Goal: Task Accomplishment & Management: Use online tool/utility

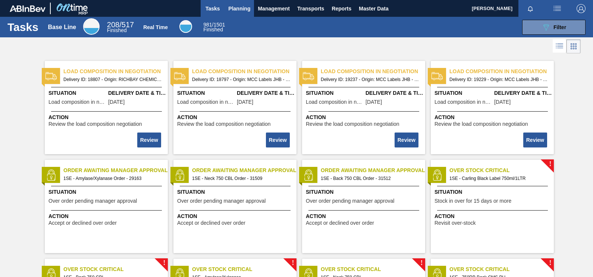
click at [230, 4] on span "Planning" at bounding box center [239, 8] width 22 height 9
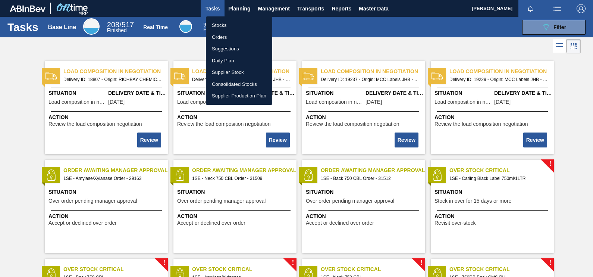
click at [225, 24] on li "Stocks" at bounding box center [239, 25] width 66 height 12
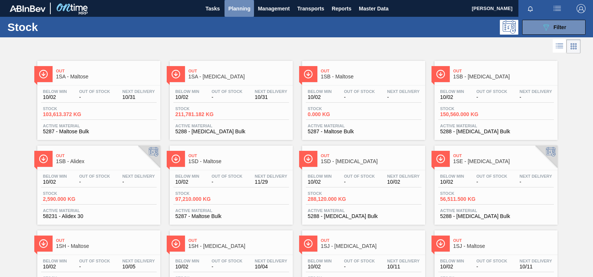
click at [242, 7] on span "Planning" at bounding box center [239, 8] width 22 height 9
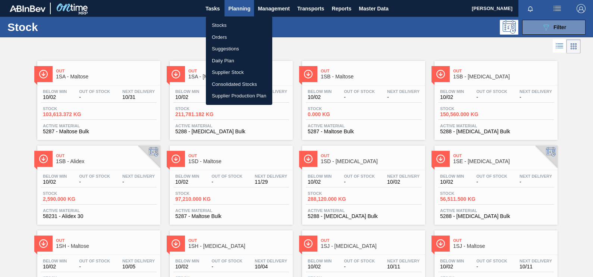
click at [216, 39] on li "Orders" at bounding box center [239, 37] width 66 height 12
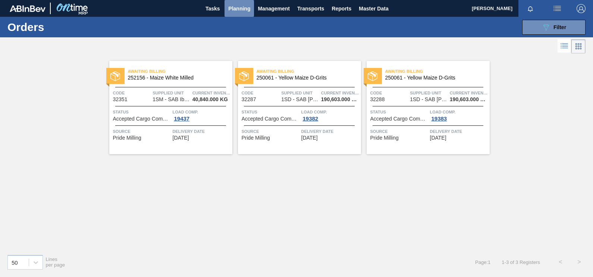
click at [240, 3] on button "Planning" at bounding box center [238, 8] width 29 height 17
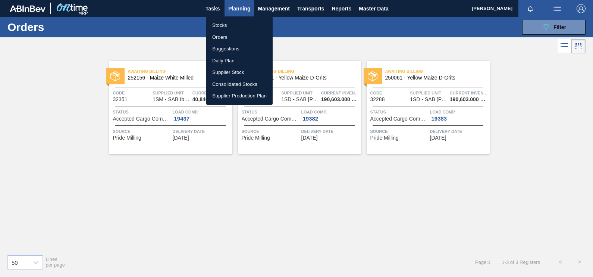
click at [226, 50] on li "Suggestions" at bounding box center [239, 49] width 66 height 12
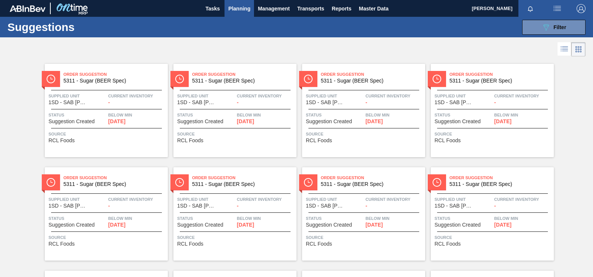
click at [72, 78] on span "5311 - Sugar (BEER Spec)" at bounding box center [112, 81] width 98 height 6
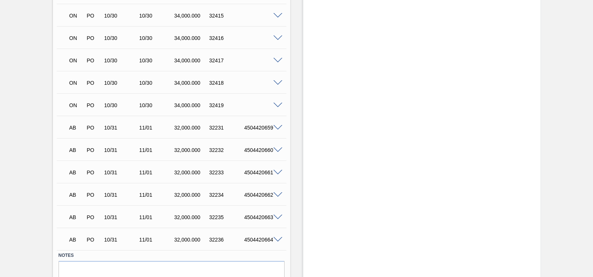
scroll to position [448, 0]
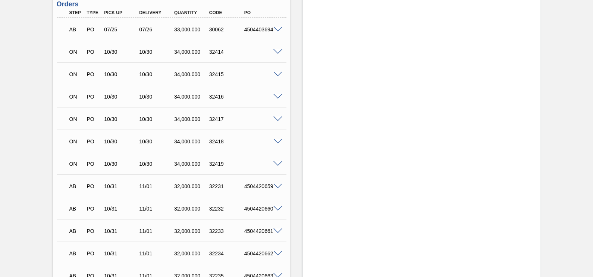
click at [279, 51] on span at bounding box center [277, 52] width 9 height 6
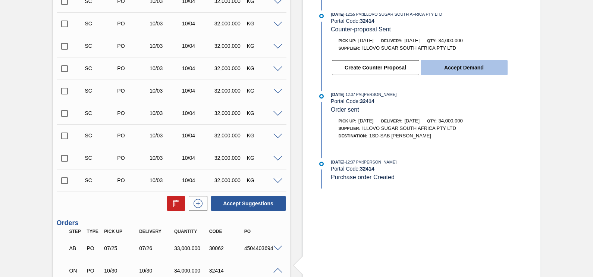
scroll to position [215, 0]
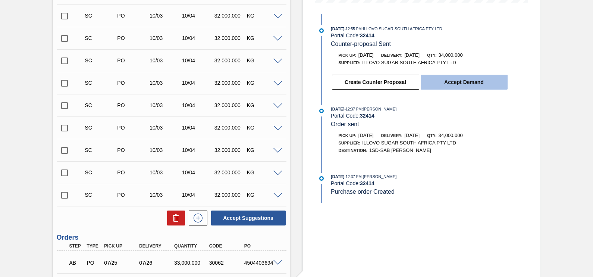
click at [436, 82] on button "Accept Demand" at bounding box center [463, 82] width 87 height 15
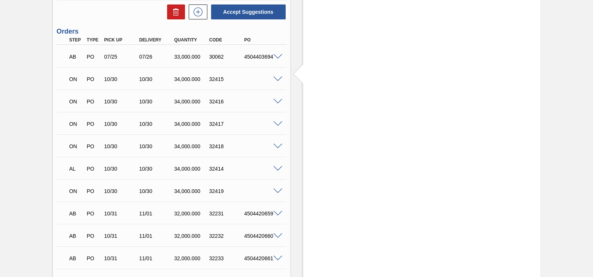
scroll to position [402, 0]
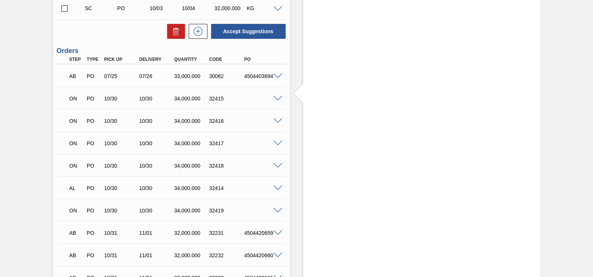
click at [277, 97] on span at bounding box center [277, 99] width 9 height 6
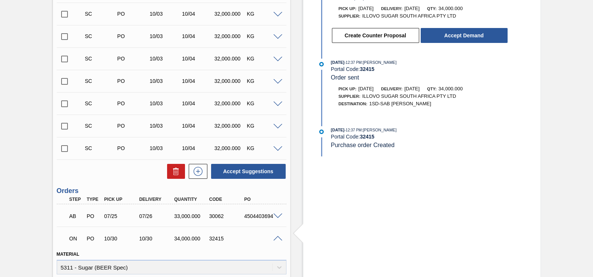
scroll to position [169, 0]
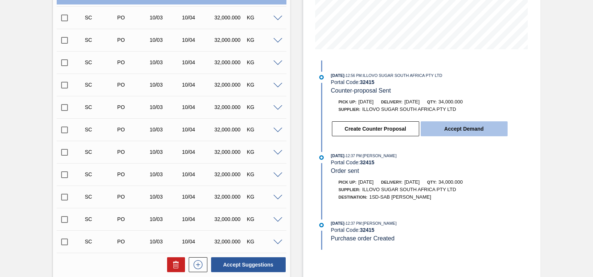
click at [456, 124] on button "Accept Demand" at bounding box center [463, 128] width 87 height 15
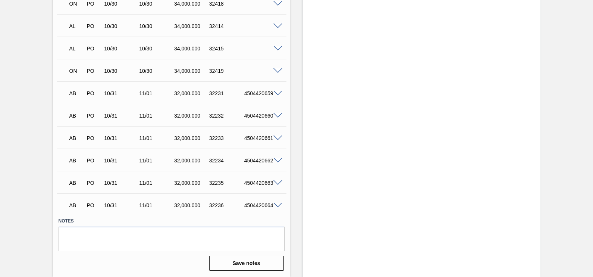
scroll to position [448, 0]
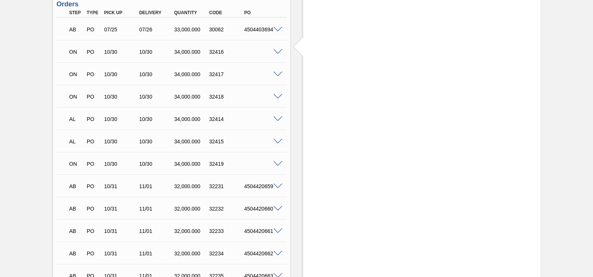
click at [277, 97] on span at bounding box center [277, 97] width 9 height 6
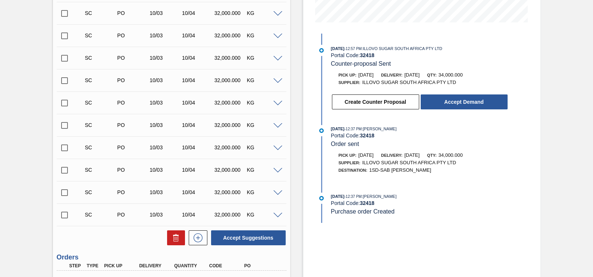
scroll to position [169, 0]
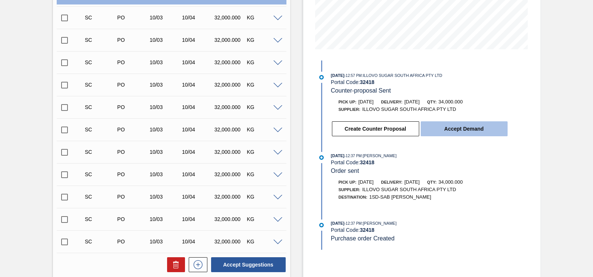
click at [458, 127] on button "Accept Demand" at bounding box center [463, 128] width 87 height 15
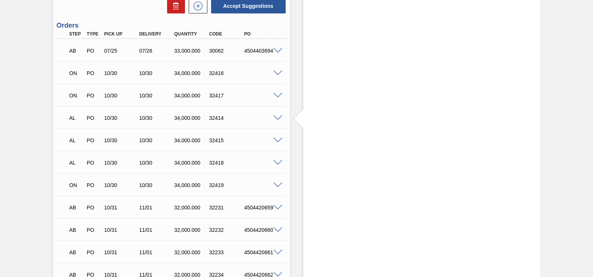
scroll to position [448, 0]
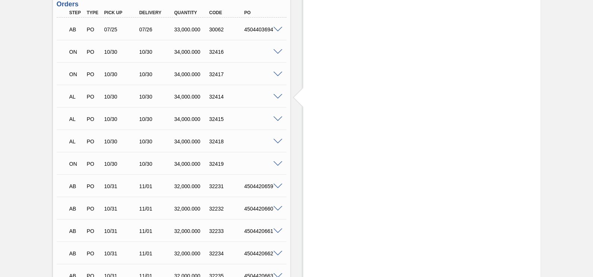
click at [278, 119] on span at bounding box center [277, 119] width 9 height 6
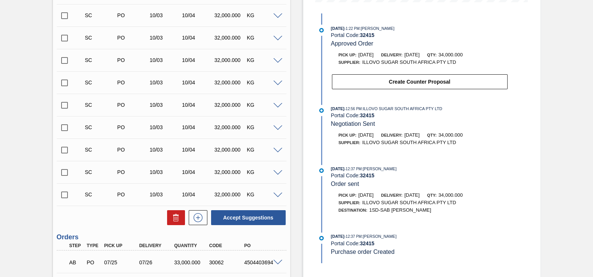
scroll to position [215, 0]
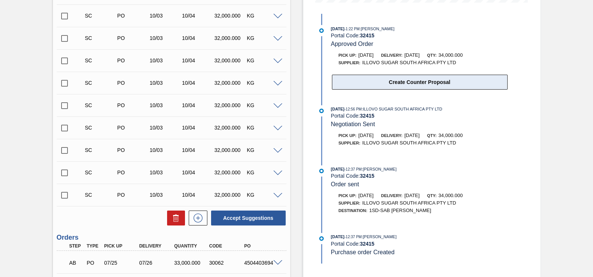
click at [465, 87] on button "Create Counter Proposal" at bounding box center [420, 82] width 176 height 15
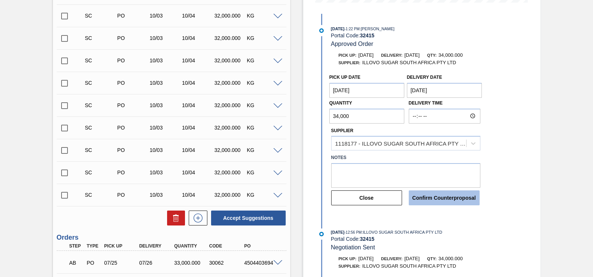
click at [439, 195] on button "Confirm Counterproposal" at bounding box center [444, 197] width 71 height 15
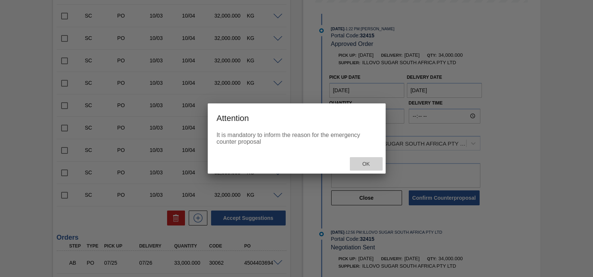
click at [360, 159] on div "Ok" at bounding box center [366, 164] width 33 height 14
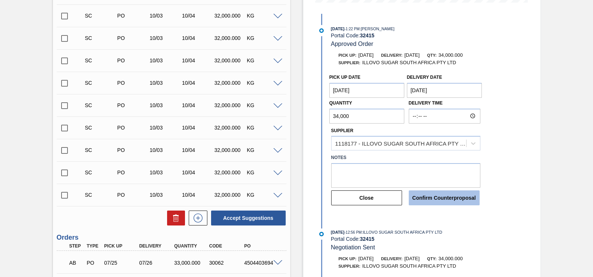
click at [457, 195] on button "Confirm Counterproposal" at bounding box center [444, 197] width 71 height 15
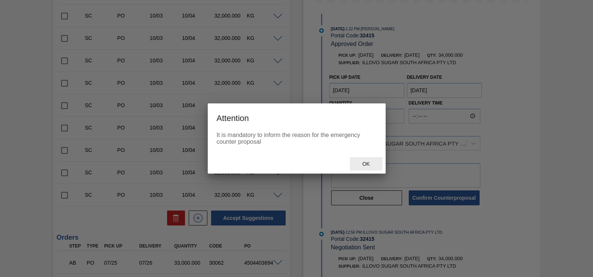
click at [368, 164] on span "Ok" at bounding box center [365, 164] width 19 height 6
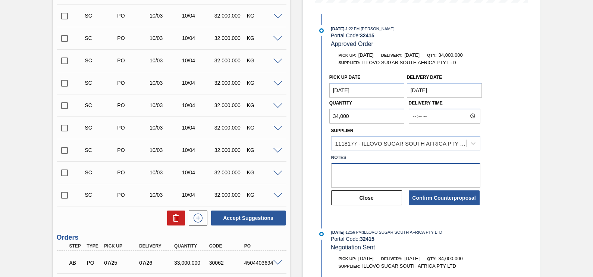
click at [370, 179] on textarea at bounding box center [405, 175] width 149 height 25
type textarea "chnage in supplier"
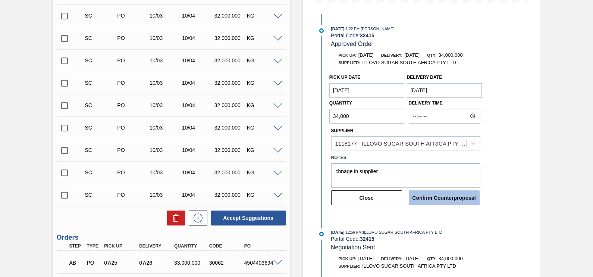
click at [447, 201] on button "Confirm Counterproposal" at bounding box center [444, 197] width 71 height 15
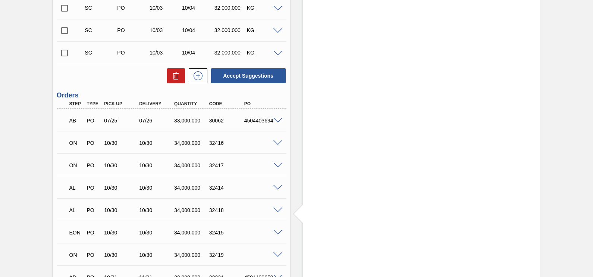
scroll to position [448, 0]
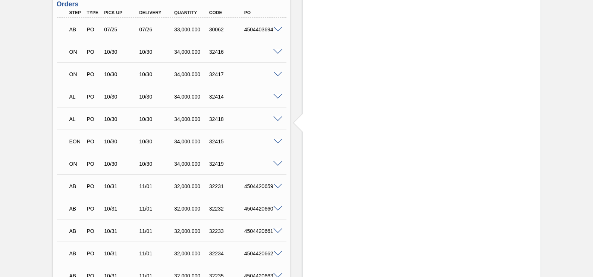
click at [276, 142] on span at bounding box center [277, 142] width 9 height 6
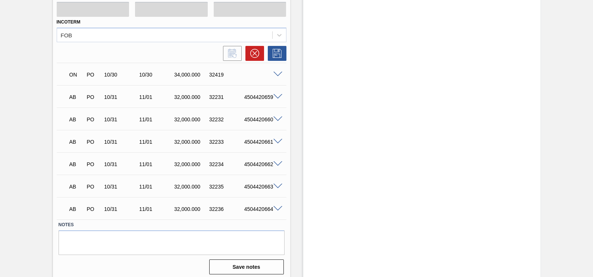
scroll to position [722, 0]
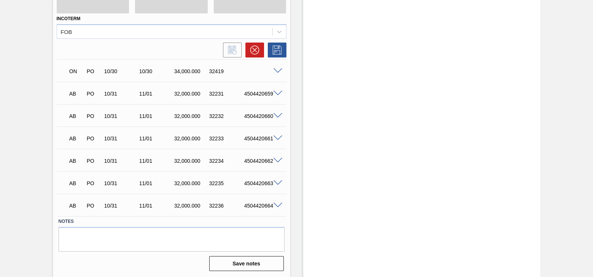
click at [276, 72] on span at bounding box center [277, 71] width 9 height 6
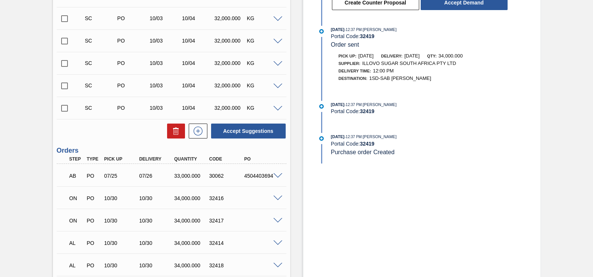
scroll to position [69, 0]
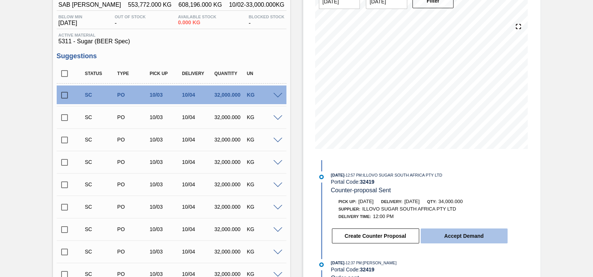
click at [465, 237] on button "Accept Demand" at bounding box center [463, 235] width 87 height 15
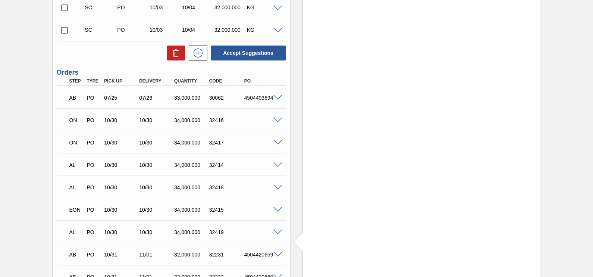
scroll to position [326, 0]
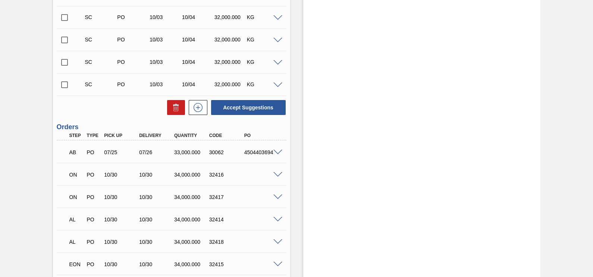
click at [276, 175] on span at bounding box center [277, 175] width 9 height 6
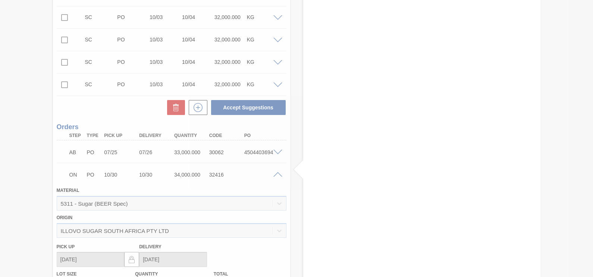
click at [180, 176] on div at bounding box center [296, 138] width 593 height 277
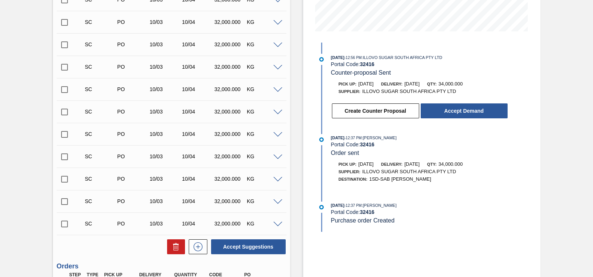
scroll to position [186, 0]
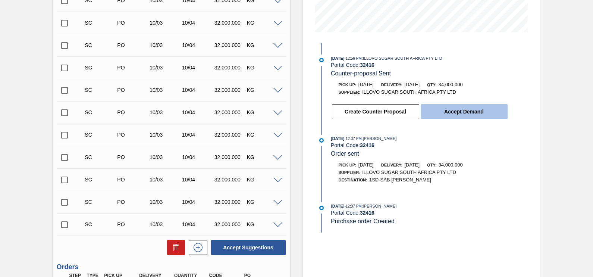
click at [457, 118] on button "Accept Demand" at bounding box center [463, 111] width 87 height 15
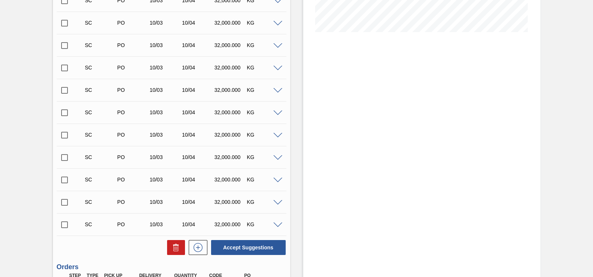
scroll to position [419, 0]
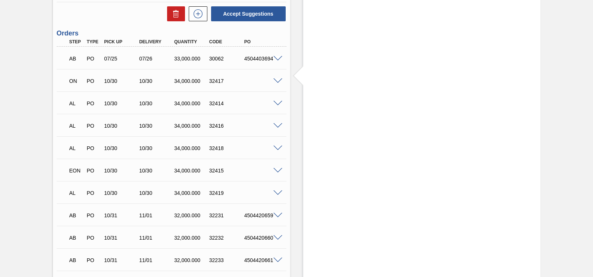
click at [275, 82] on span at bounding box center [277, 81] width 9 height 6
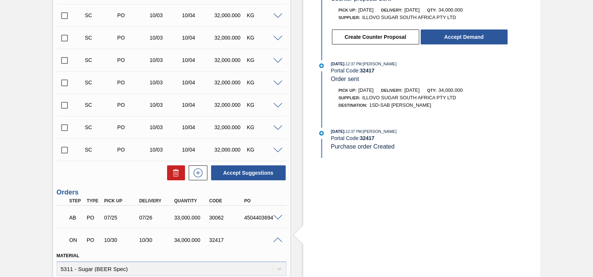
scroll to position [233, 0]
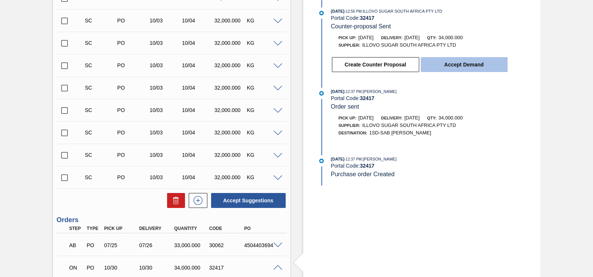
click at [477, 66] on button "Accept Demand" at bounding box center [463, 64] width 87 height 15
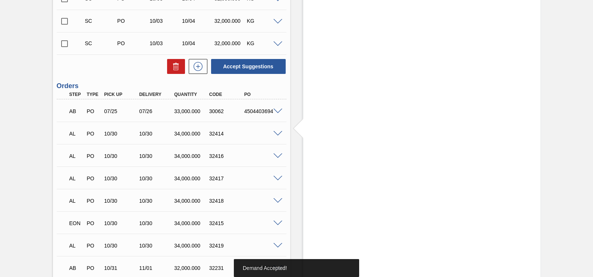
scroll to position [419, 0]
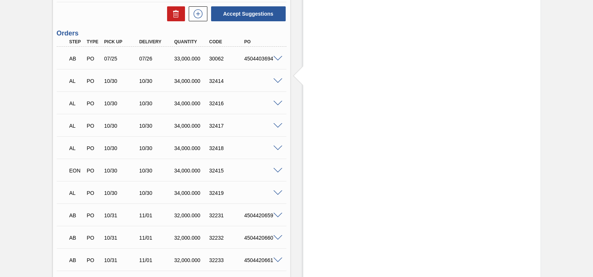
click at [276, 127] on span at bounding box center [277, 126] width 9 height 6
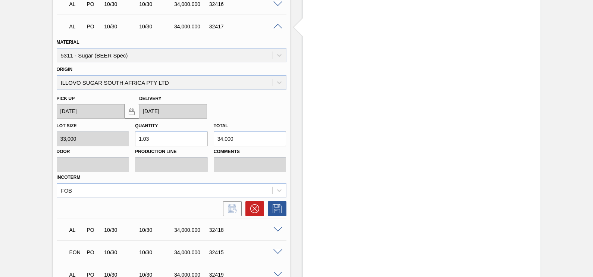
scroll to position [605, 0]
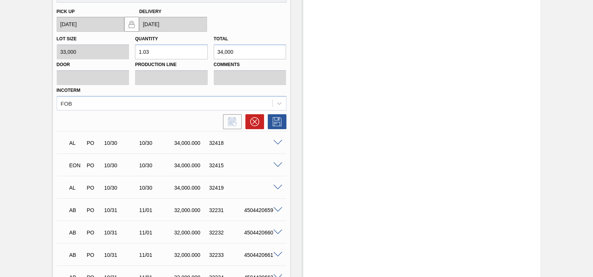
click at [277, 144] on span at bounding box center [277, 143] width 9 height 6
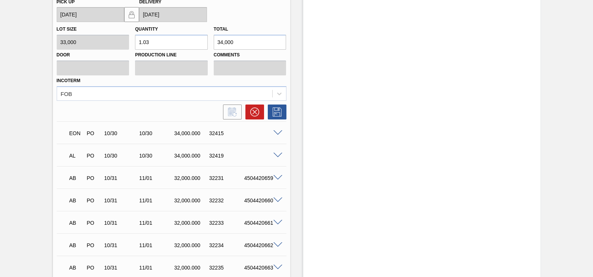
scroll to position [698, 0]
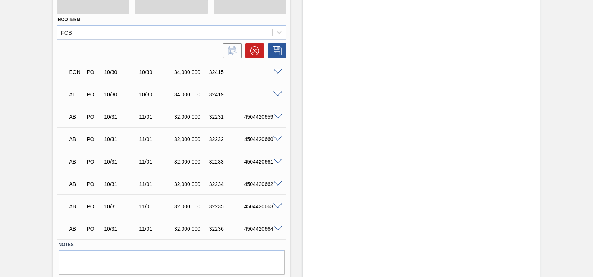
click at [277, 92] on span at bounding box center [277, 94] width 9 height 6
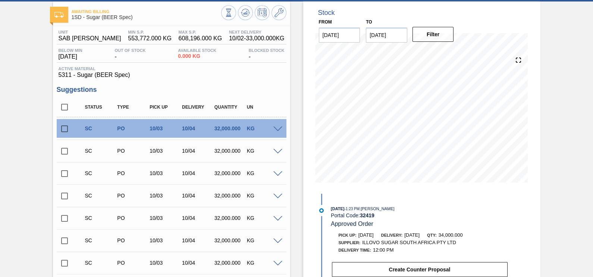
scroll to position [0, 0]
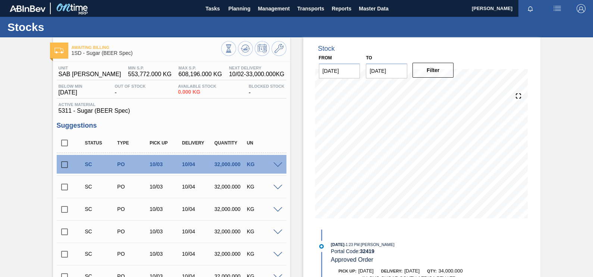
click at [119, 190] on div "SC PO 10/03 10/04 32,000.000 KG" at bounding box center [177, 186] width 194 height 15
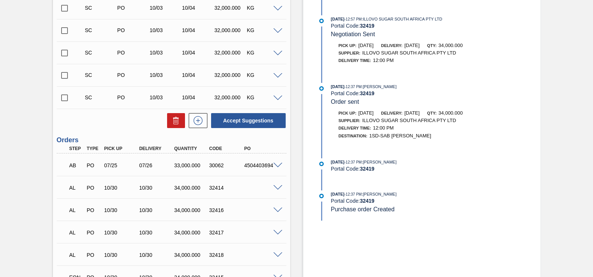
scroll to position [419, 0]
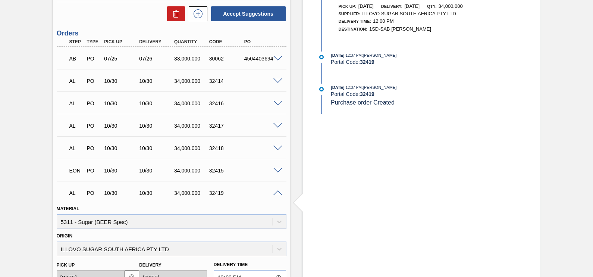
click at [274, 82] on span at bounding box center [277, 81] width 9 height 6
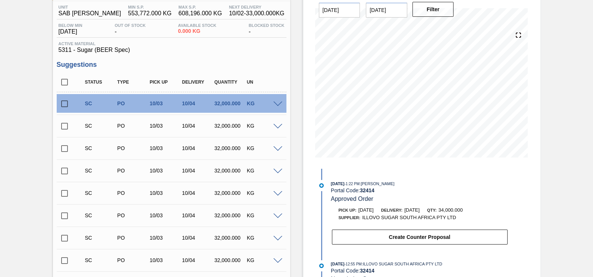
scroll to position [23, 0]
